Goal: Information Seeking & Learning: Check status

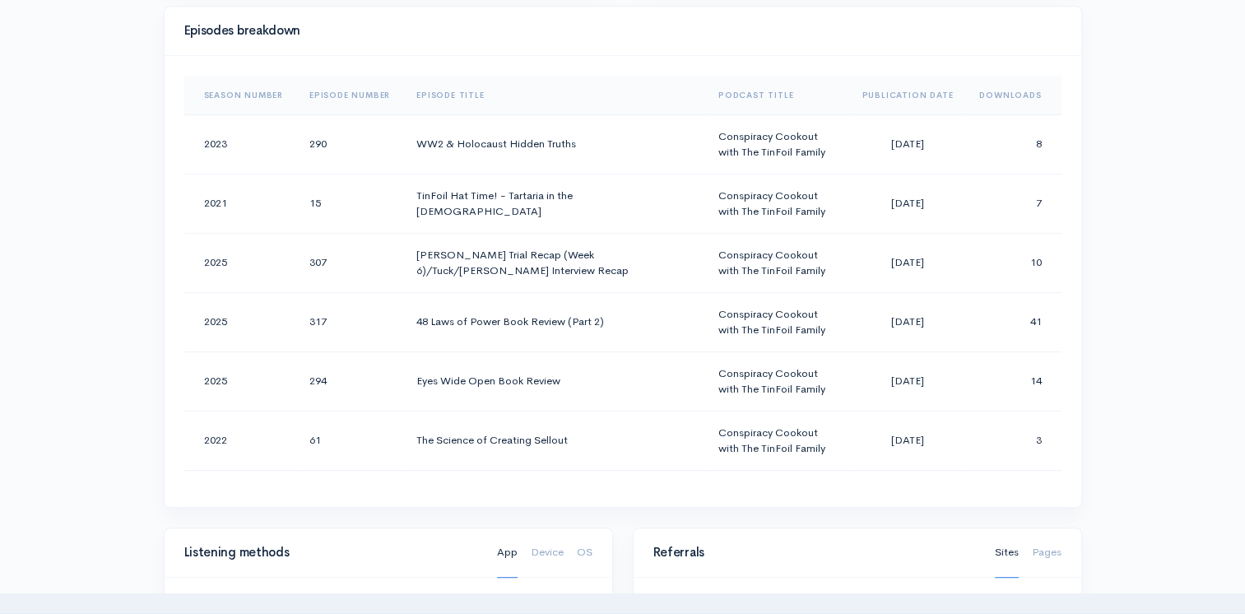
scroll to position [247, 0]
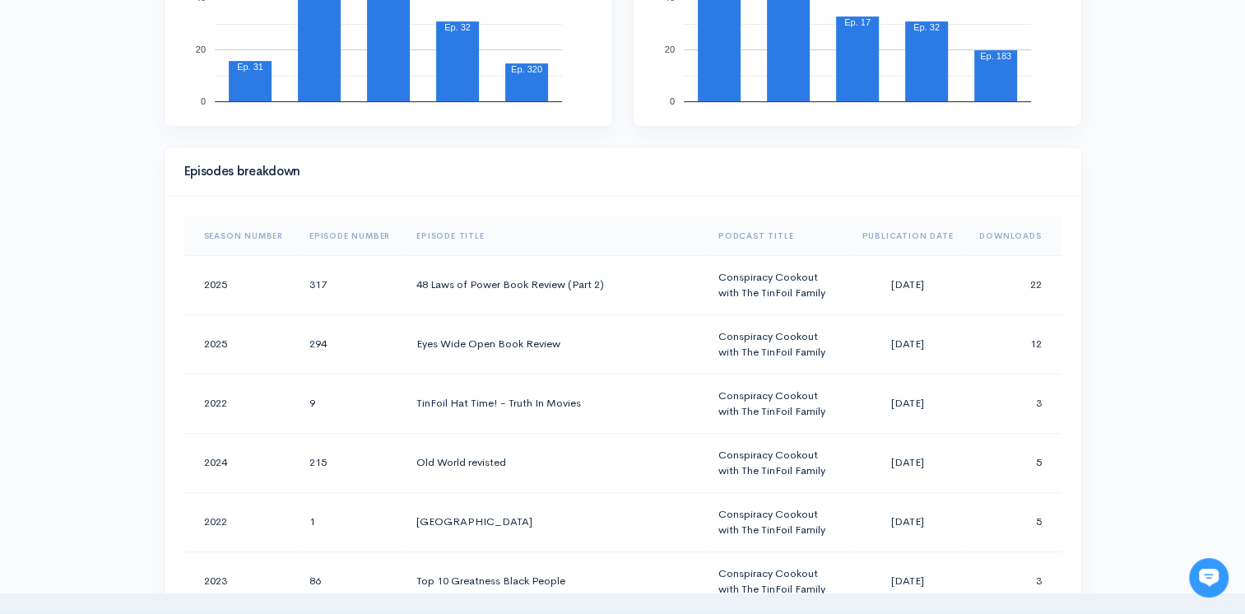
scroll to position [563, 0]
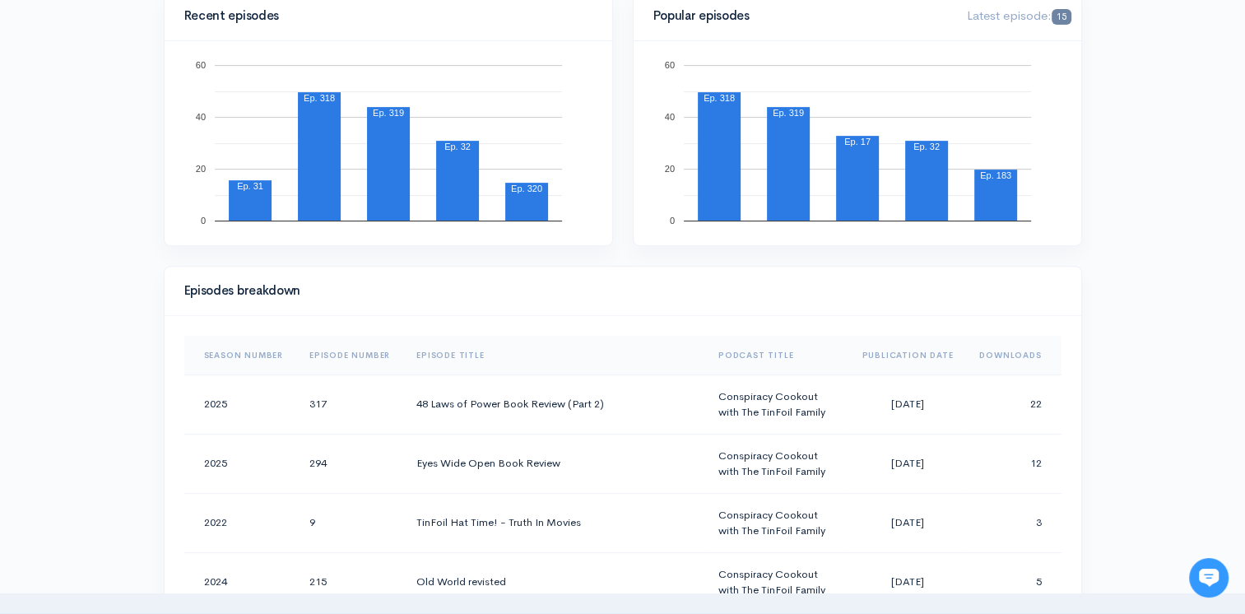
click at [998, 357] on th "Downloads" at bounding box center [1013, 356] width 95 height 40
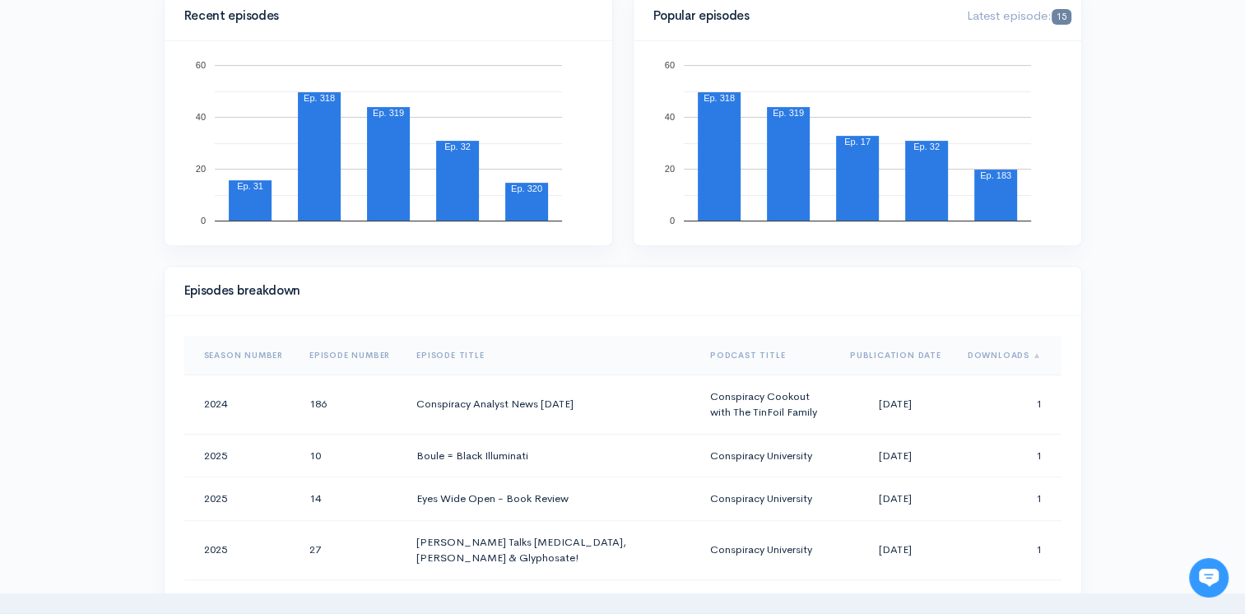
click at [998, 357] on th "Downloads" at bounding box center [1008, 356] width 107 height 40
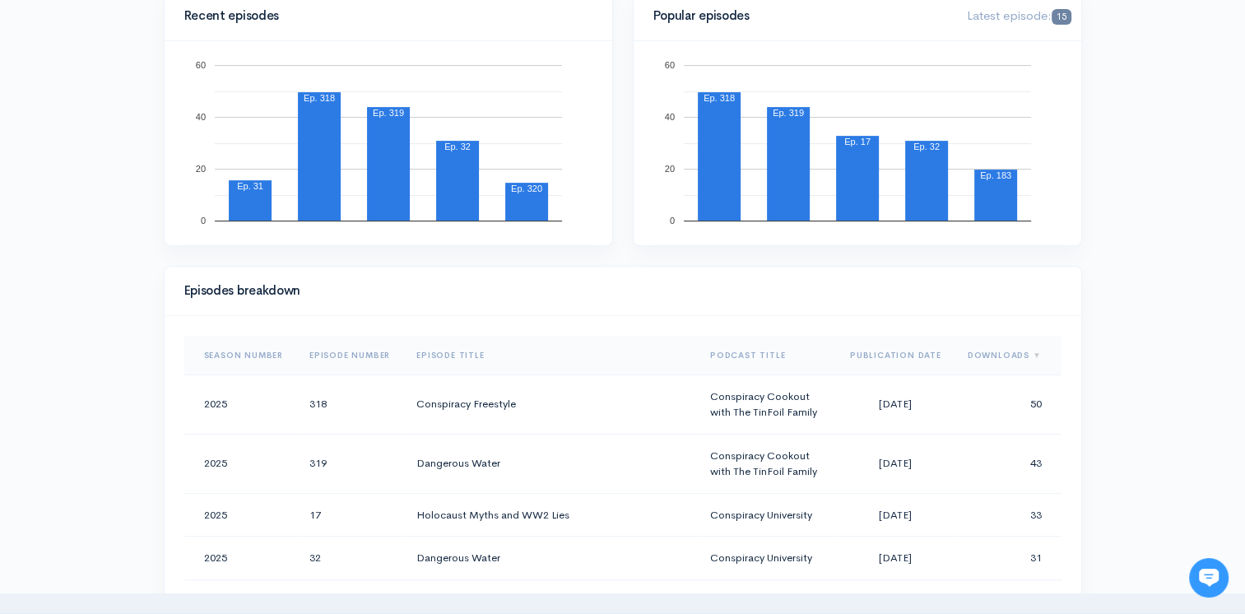
drag, startPoint x: 998, startPoint y: 357, endPoint x: 1145, endPoint y: 356, distance: 147.3
click at [1145, 356] on div "Help Notifications View all Your profile Team settings Default team Current Log…" at bounding box center [622, 603] width 1245 height 2333
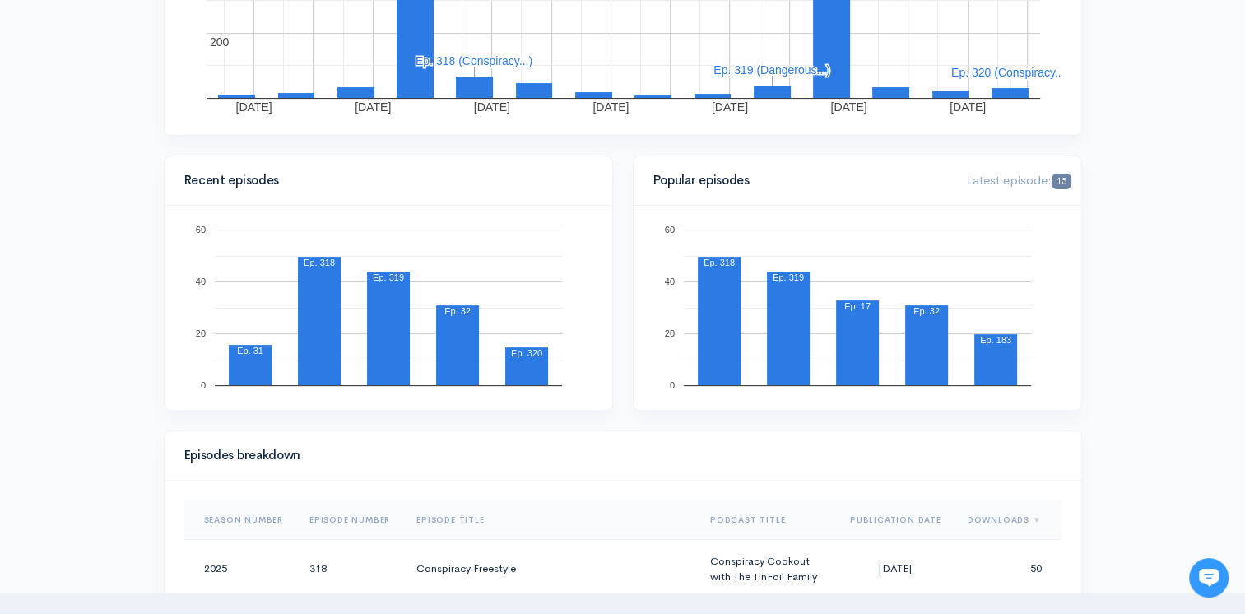
scroll to position [316, 0]
